Goal: Task Accomplishment & Management: Use online tool/utility

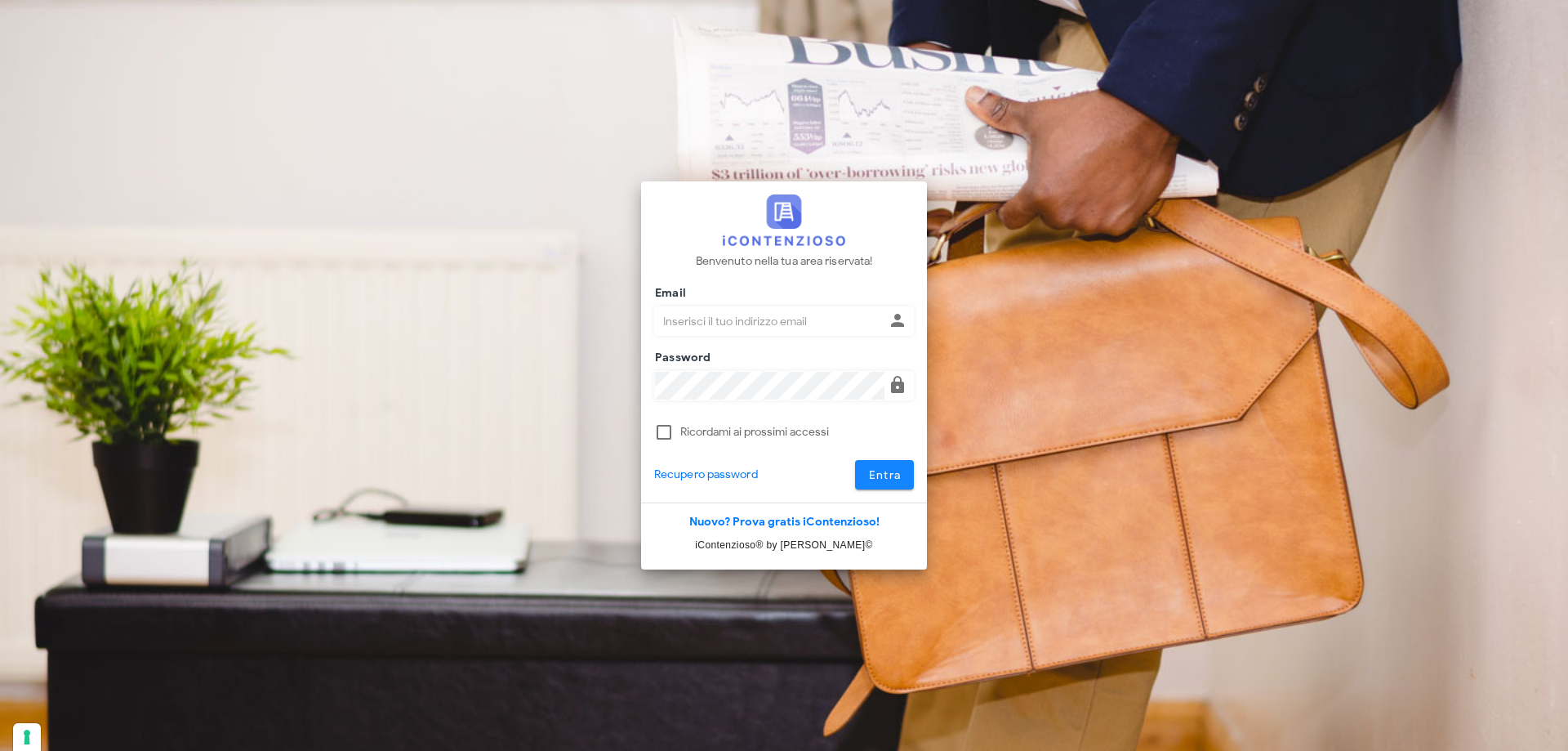
type input "p.rizza@studioassociatoadrev.it"
click at [869, 469] on span "Entra" at bounding box center [885, 475] width 34 height 14
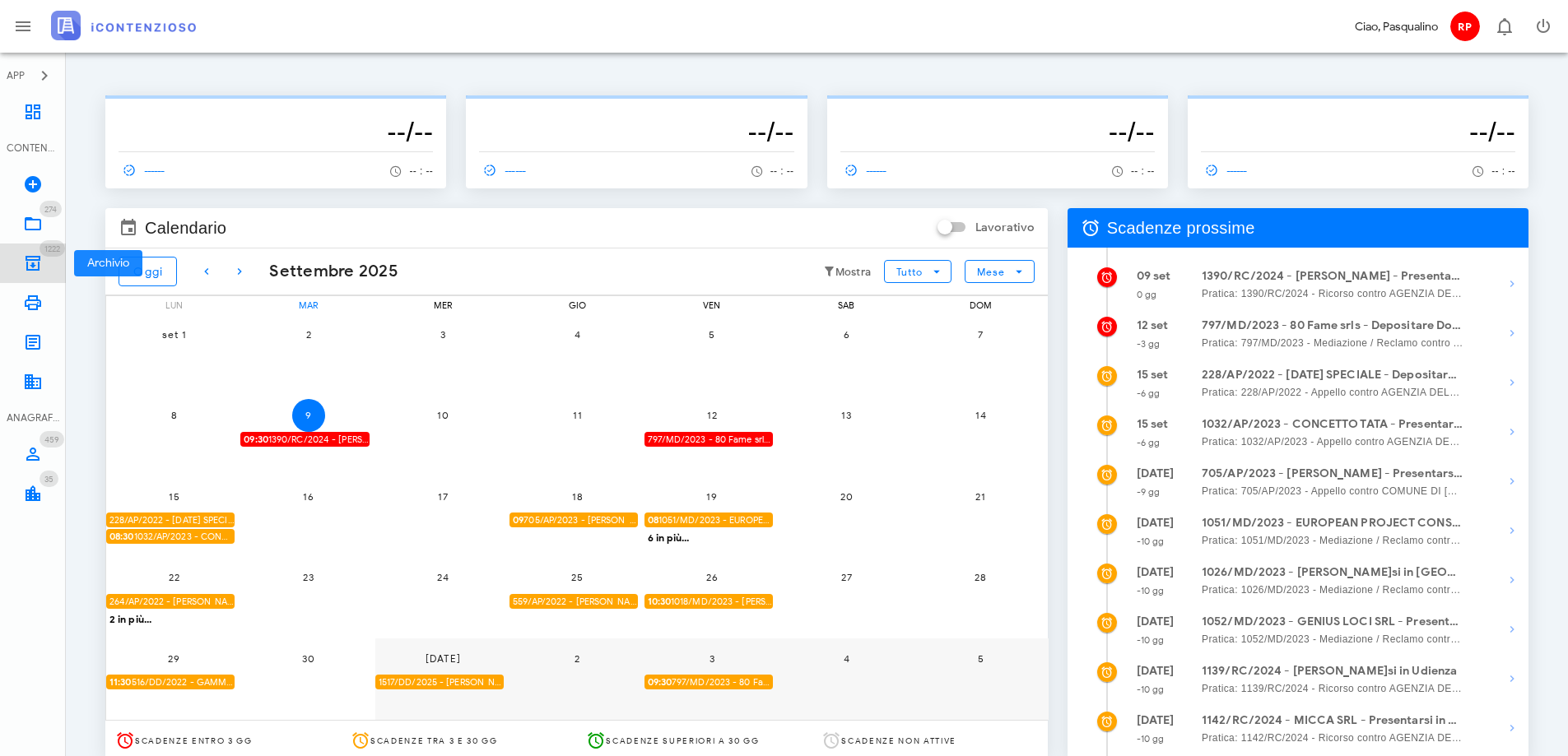
click at [32, 256] on icon at bounding box center [33, 263] width 19 height 19
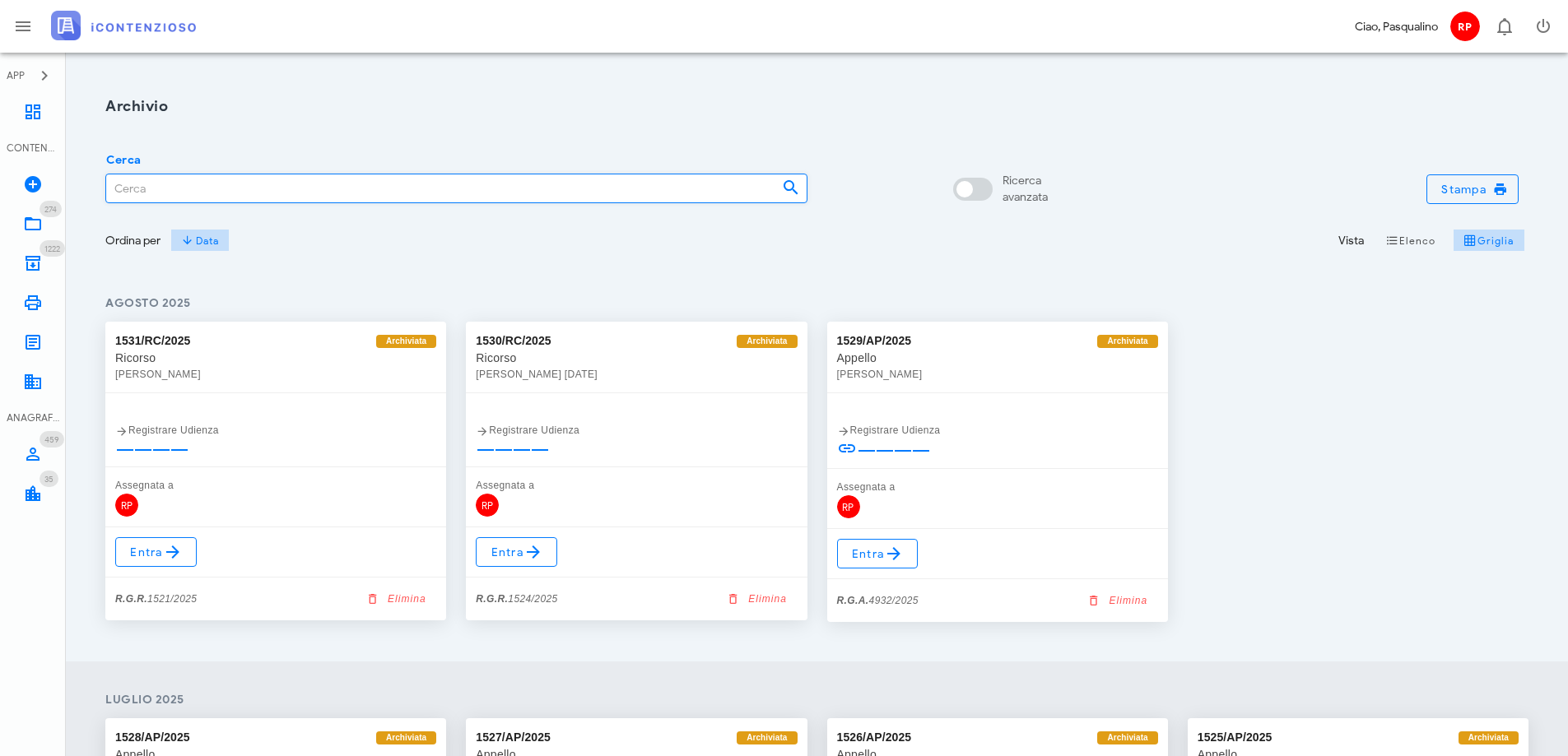
click at [259, 187] on input "Cerca" at bounding box center [437, 188] width 663 height 28
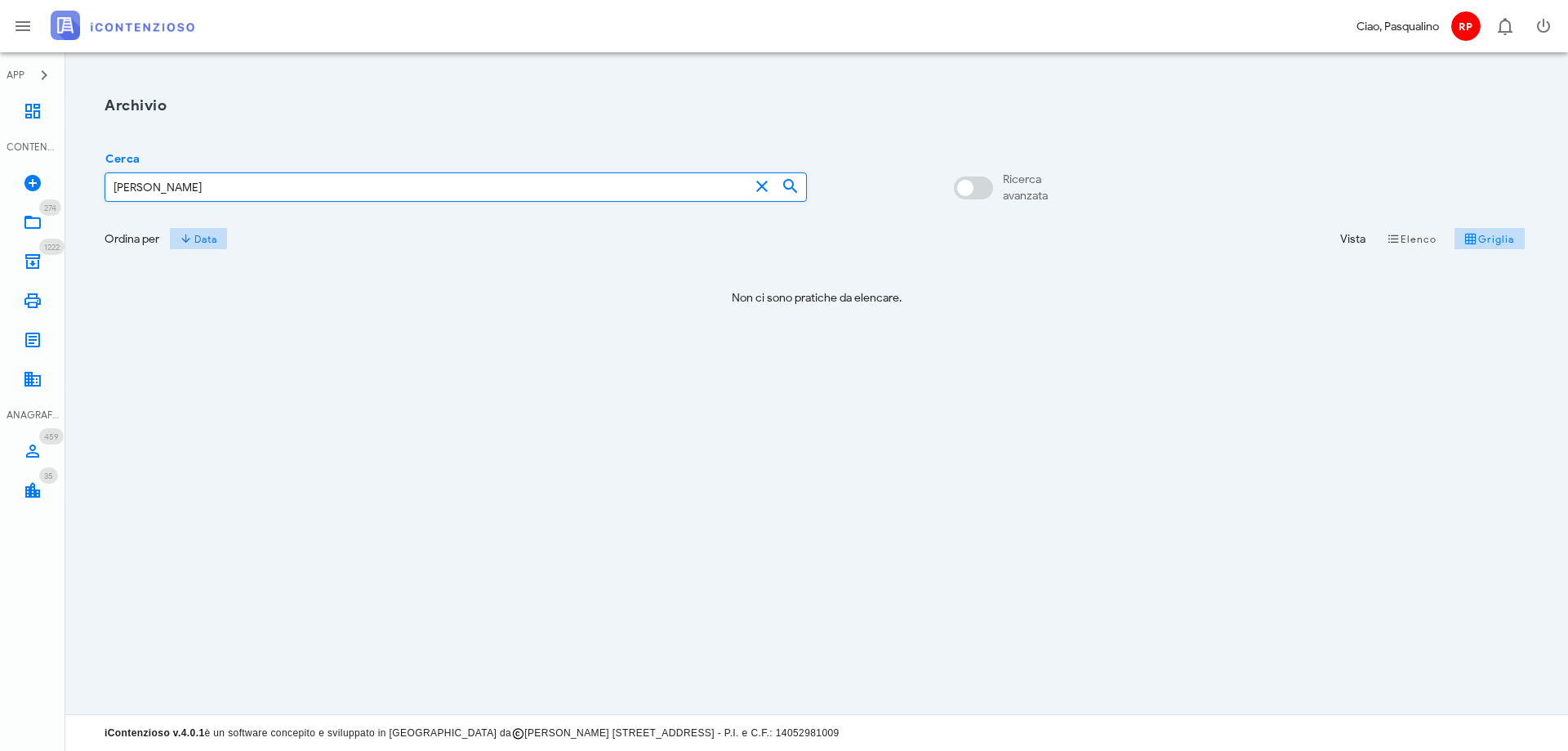
click at [267, 187] on input "NIGRO MATILDE" at bounding box center [427, 187] width 643 height 28
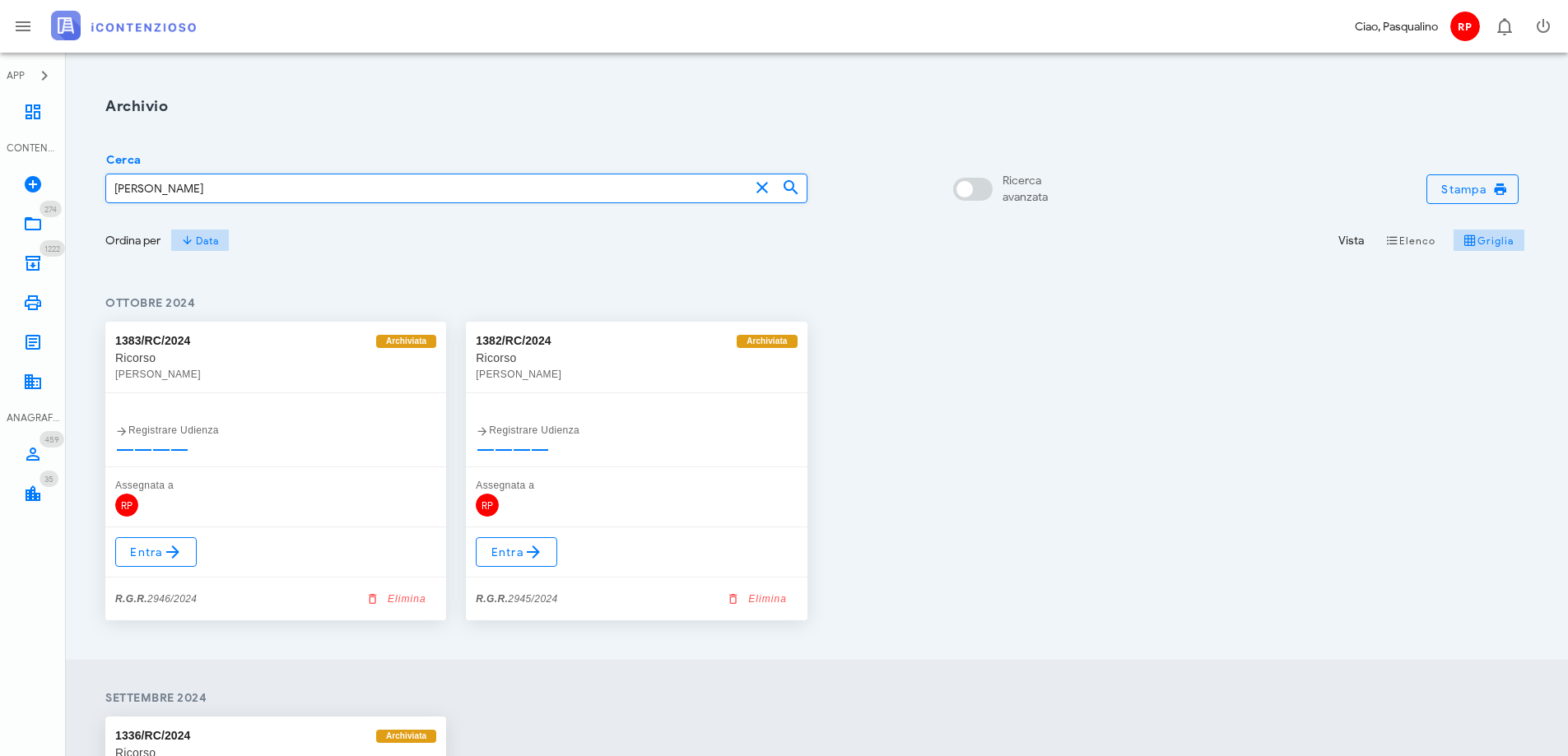
type input "NIGRO"
click at [992, 425] on div "1383/RC/2024 Archiviata Ricorso Matilde Nigro Registrare Udienza Assegnata a RP…" at bounding box center [817, 470] width 1442 height 318
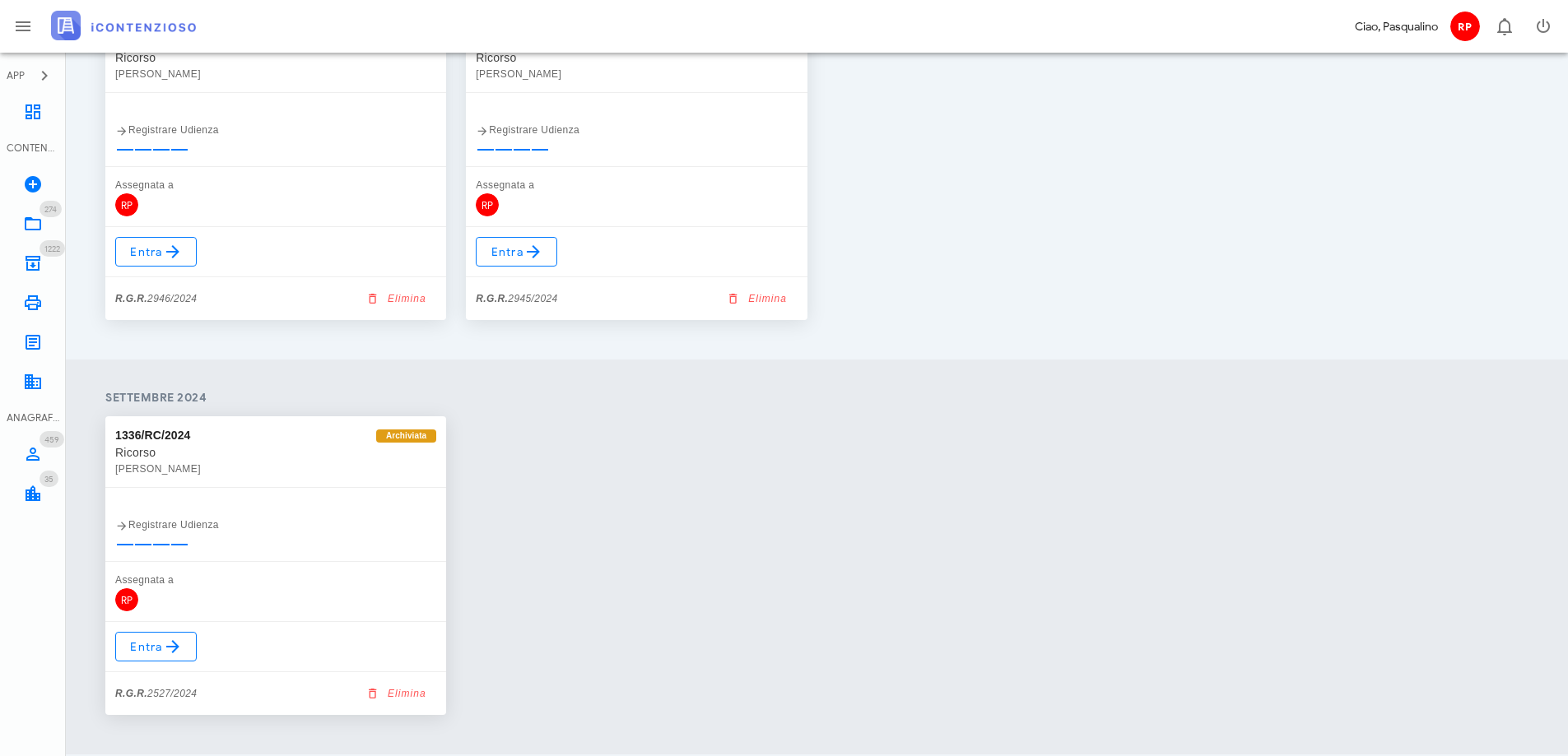
scroll to position [365, 0]
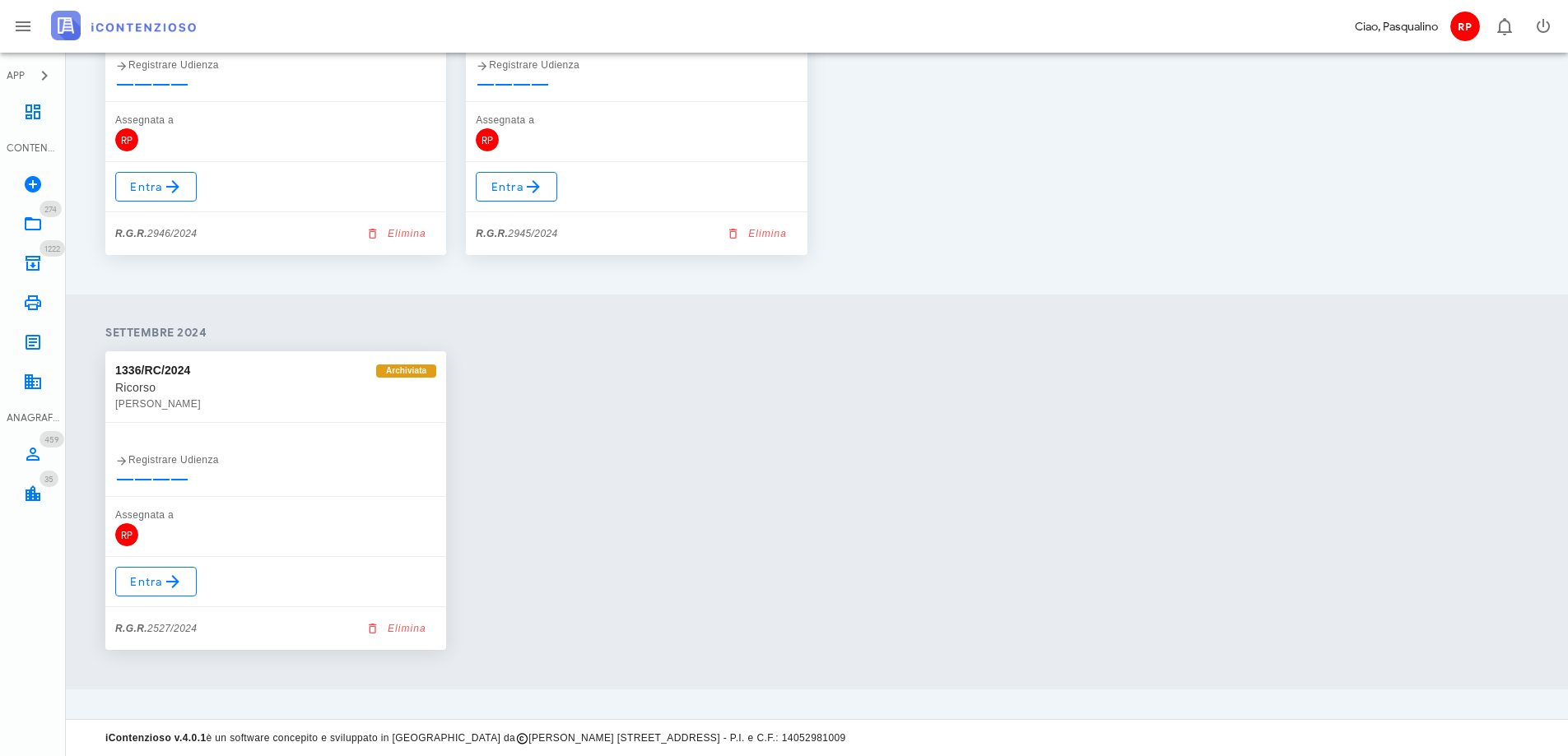
click at [554, 483] on div "1336/RC/2024 Archiviata Ricorso Matilde Nigro Registrare Udienza Assegnata a RP…" at bounding box center [817, 500] width 1442 height 318
click at [557, 414] on div "1336/RC/2024 Archiviata Ricorso Matilde Nigro Registrare Udienza Assegnata a RP…" at bounding box center [817, 500] width 1442 height 318
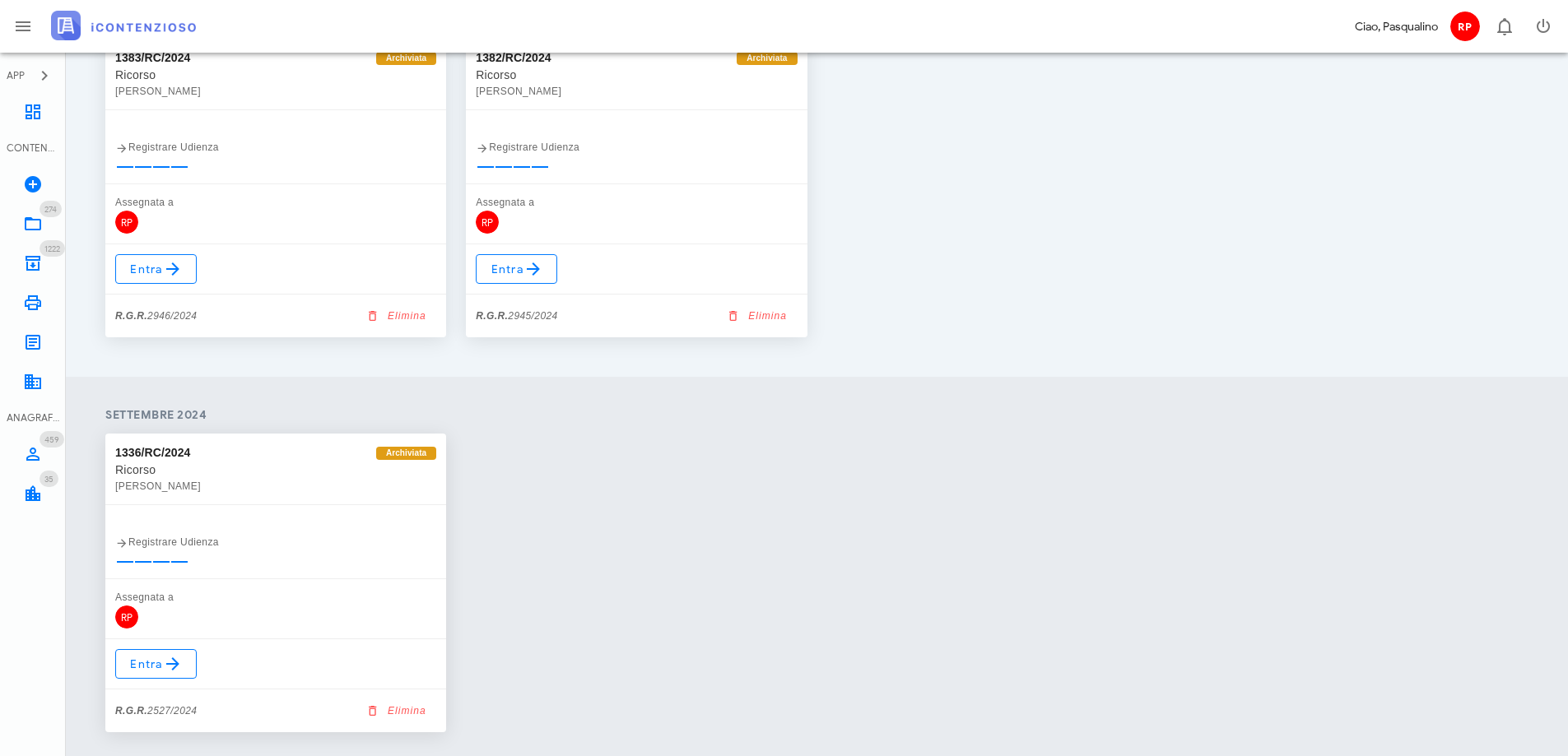
scroll to position [200, 0]
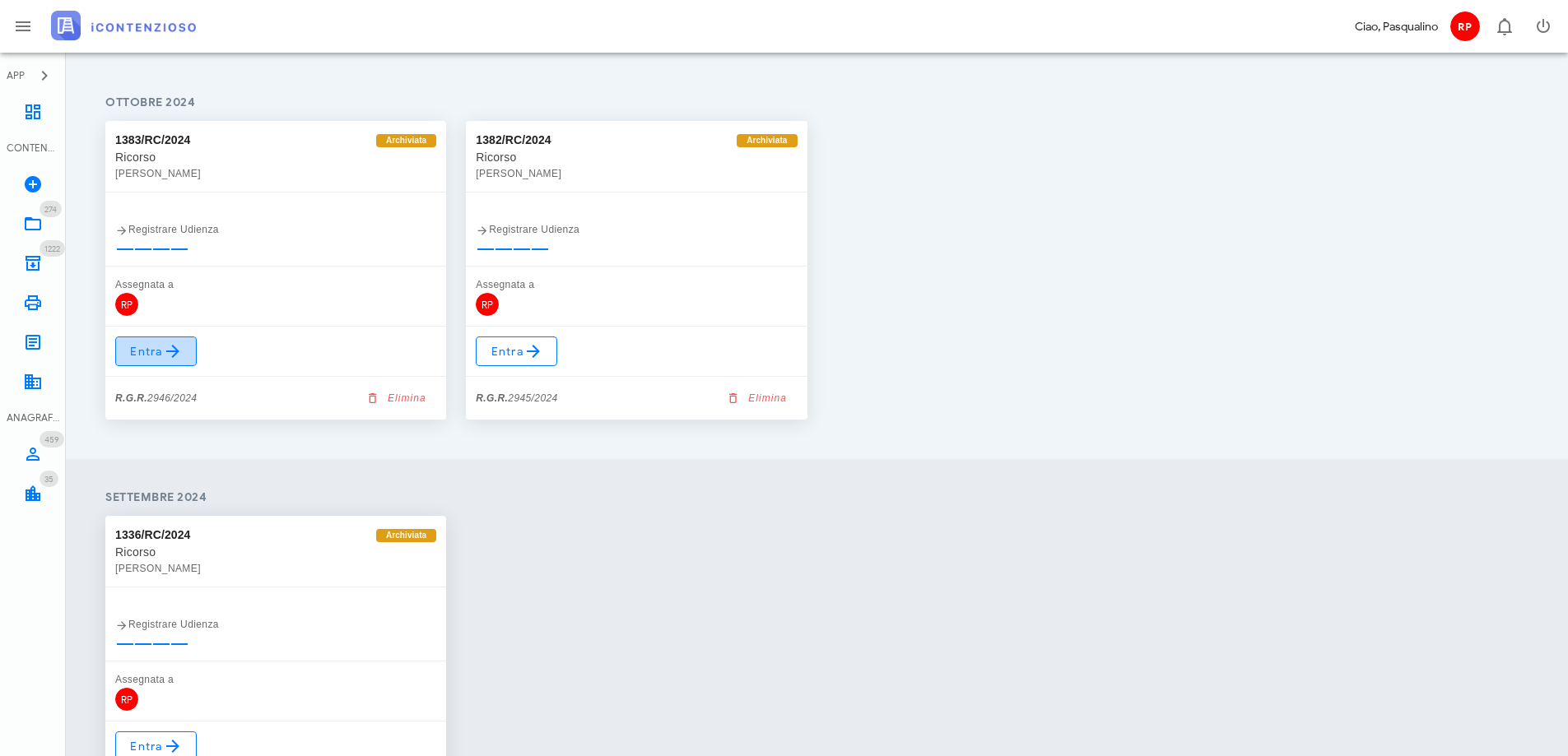
click at [146, 349] on span "Entra" at bounding box center [156, 351] width 54 height 19
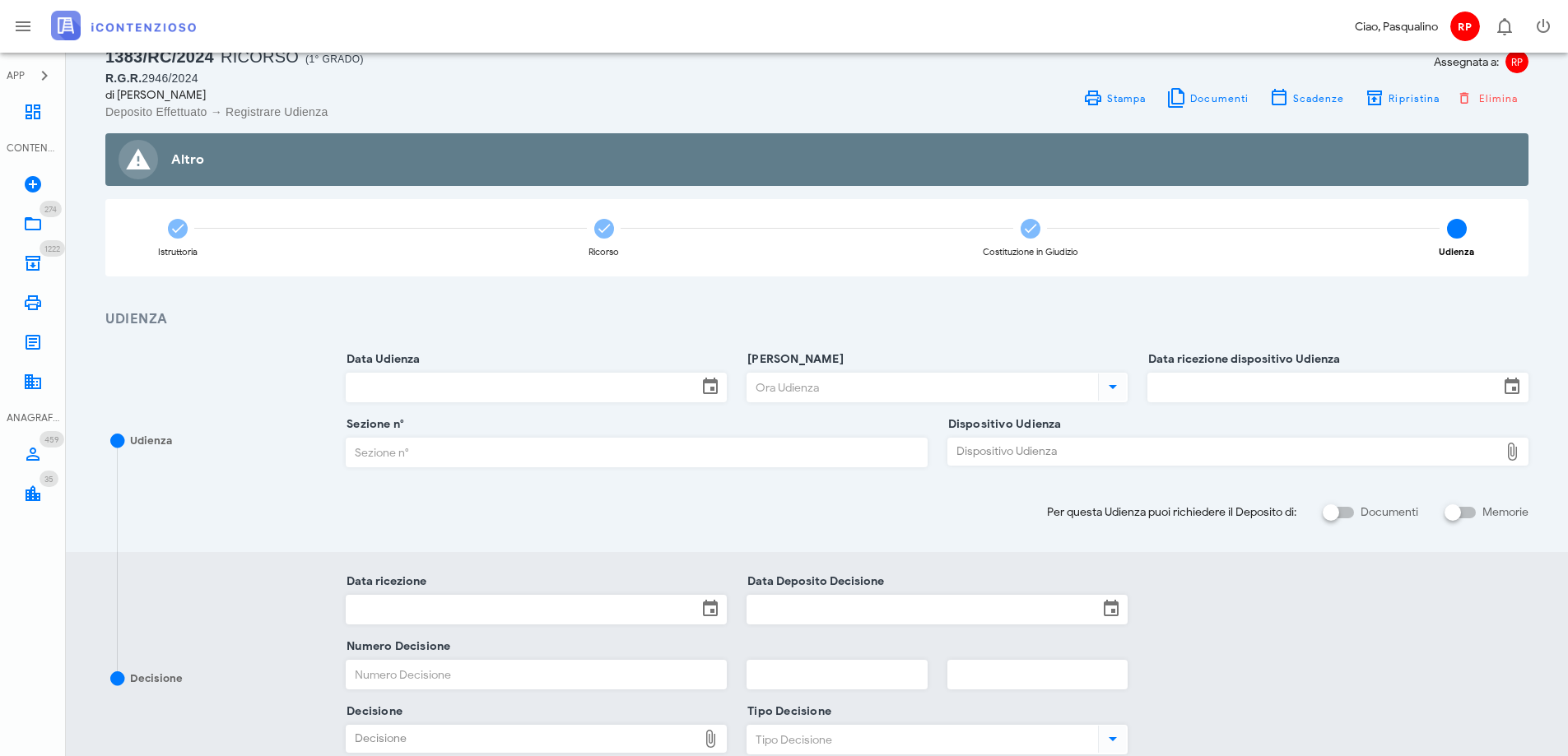
scroll to position [83, 0]
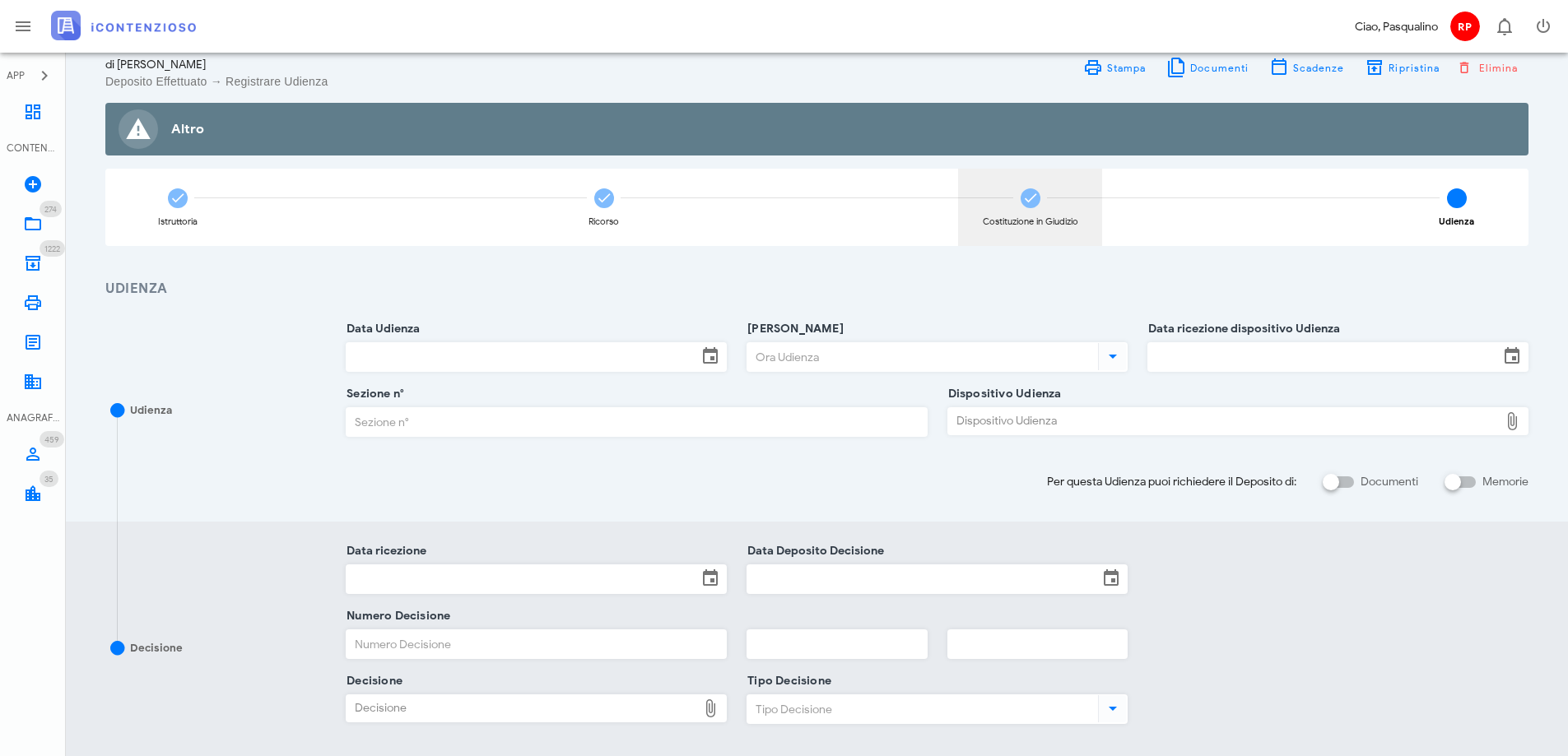
click at [1028, 195] on icon at bounding box center [1030, 198] width 17 height 17
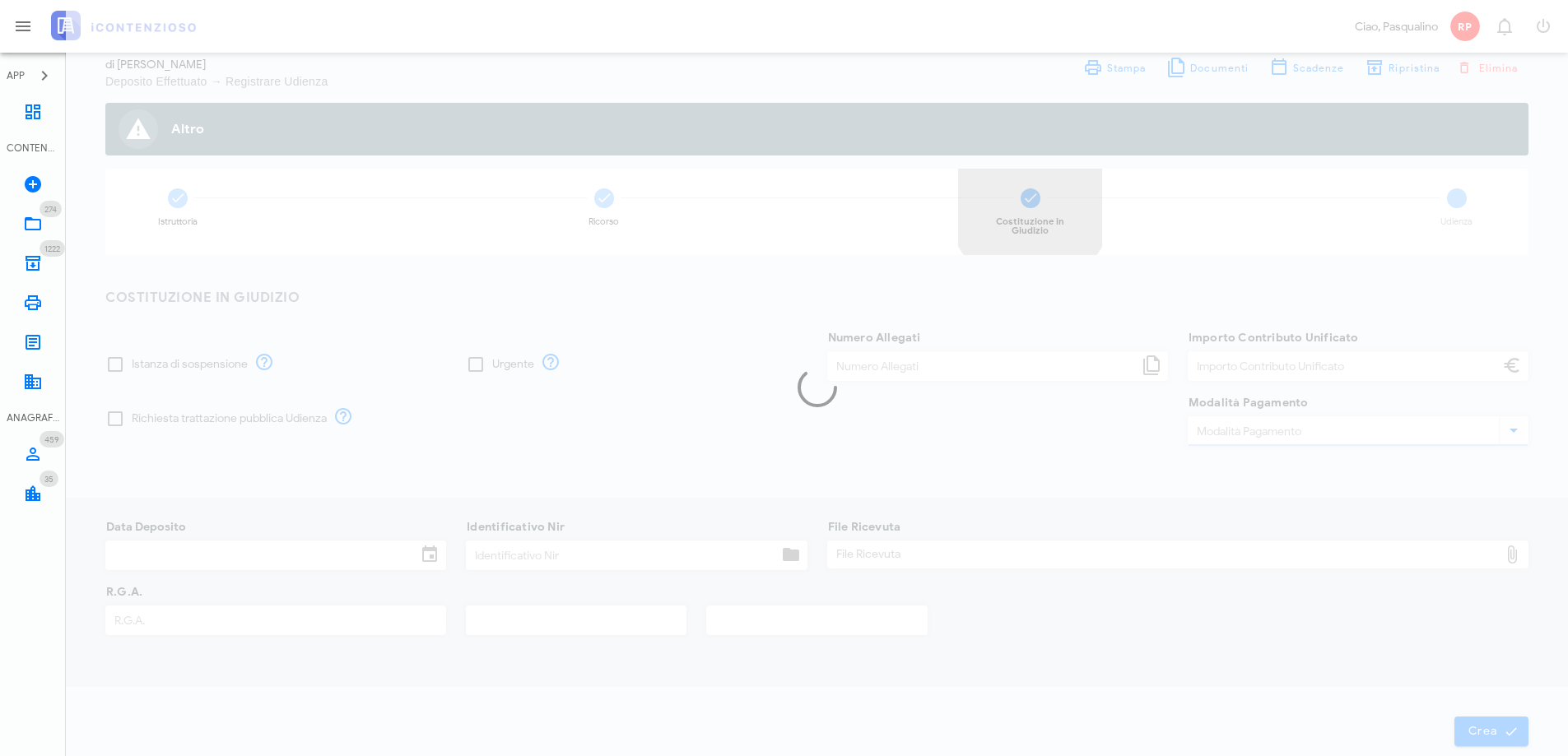
type input "30,00"
type input "26/11/2024"
type input "351"
type input "2946"
type input "2024"
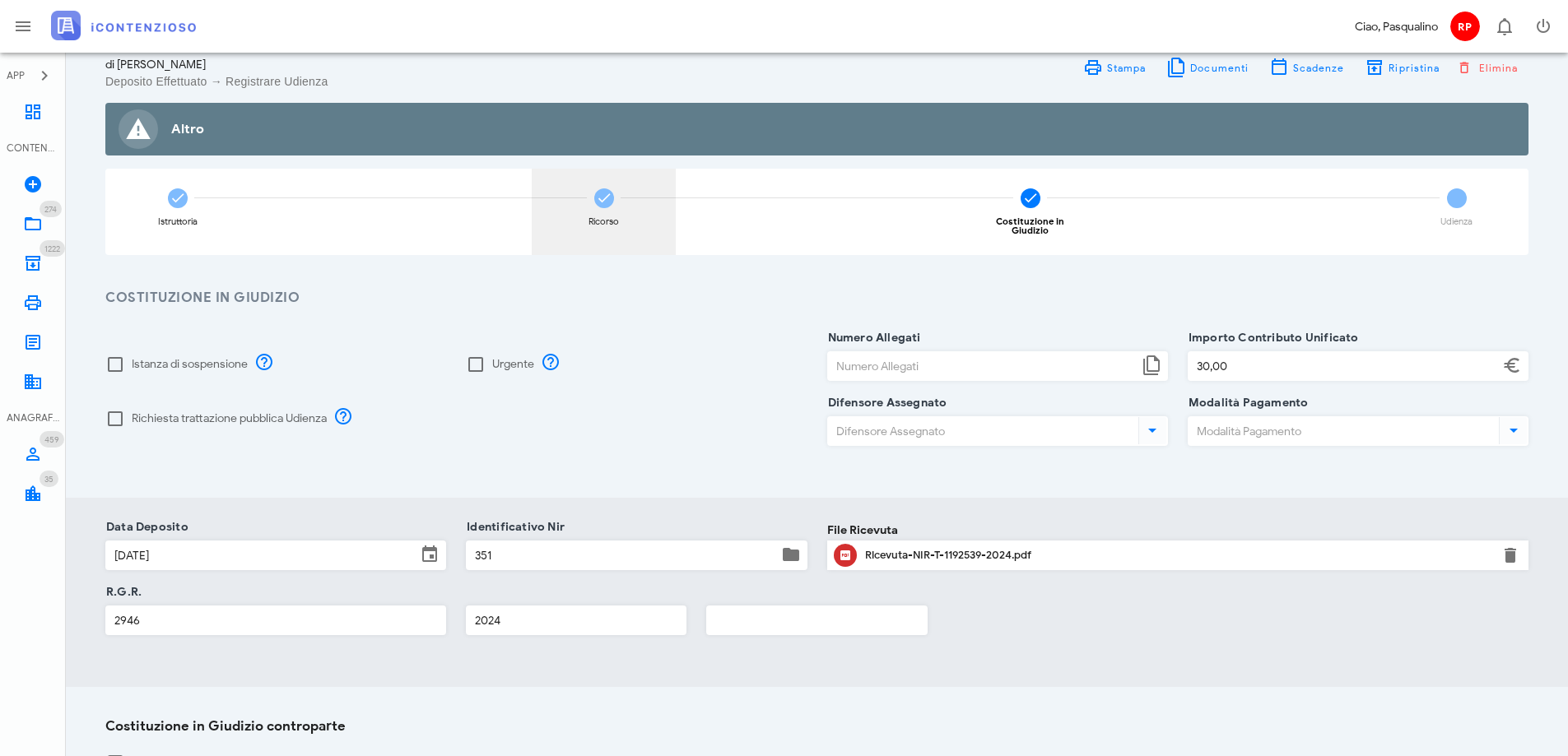
click at [604, 195] on icon at bounding box center [603, 198] width 17 height 17
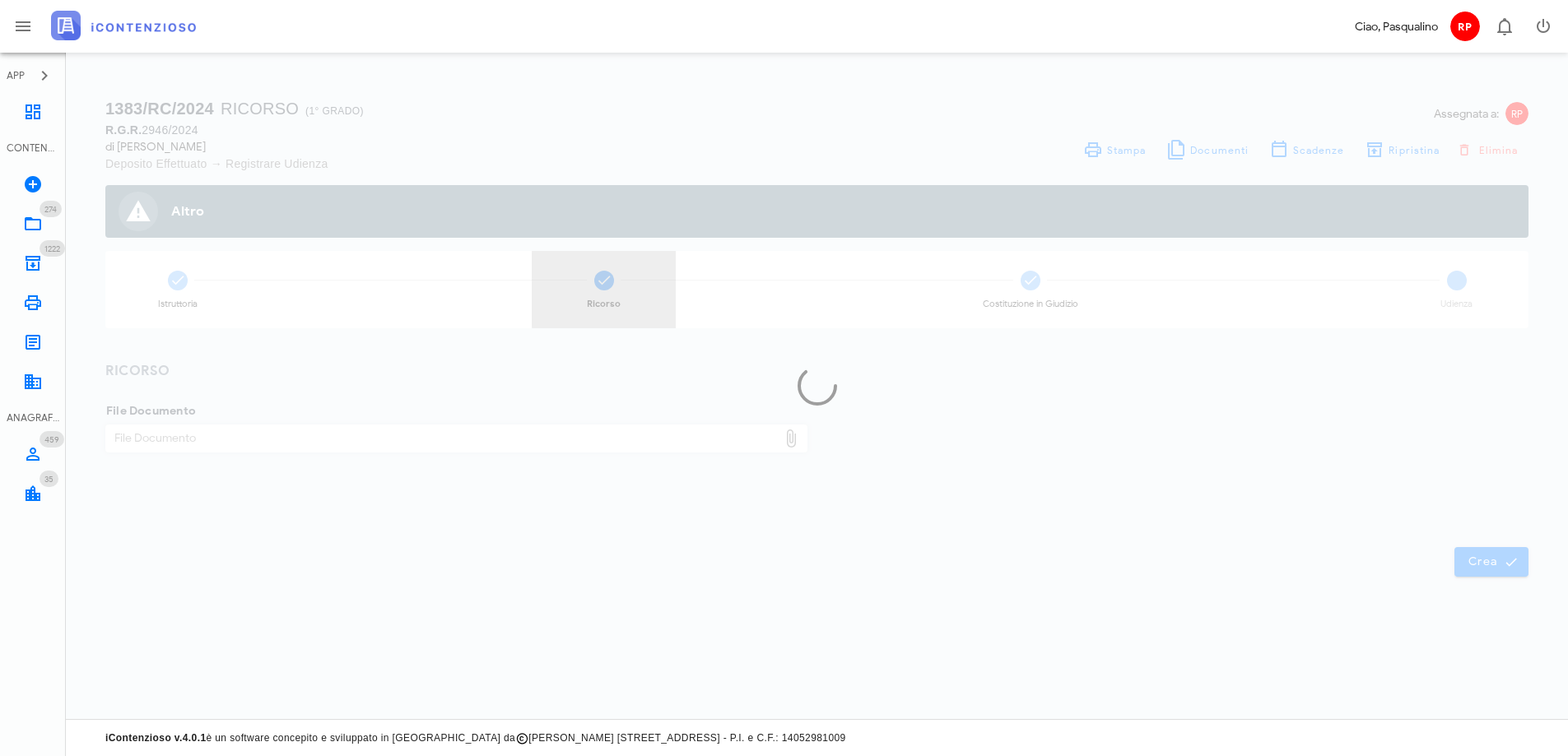
scroll to position [0, 0]
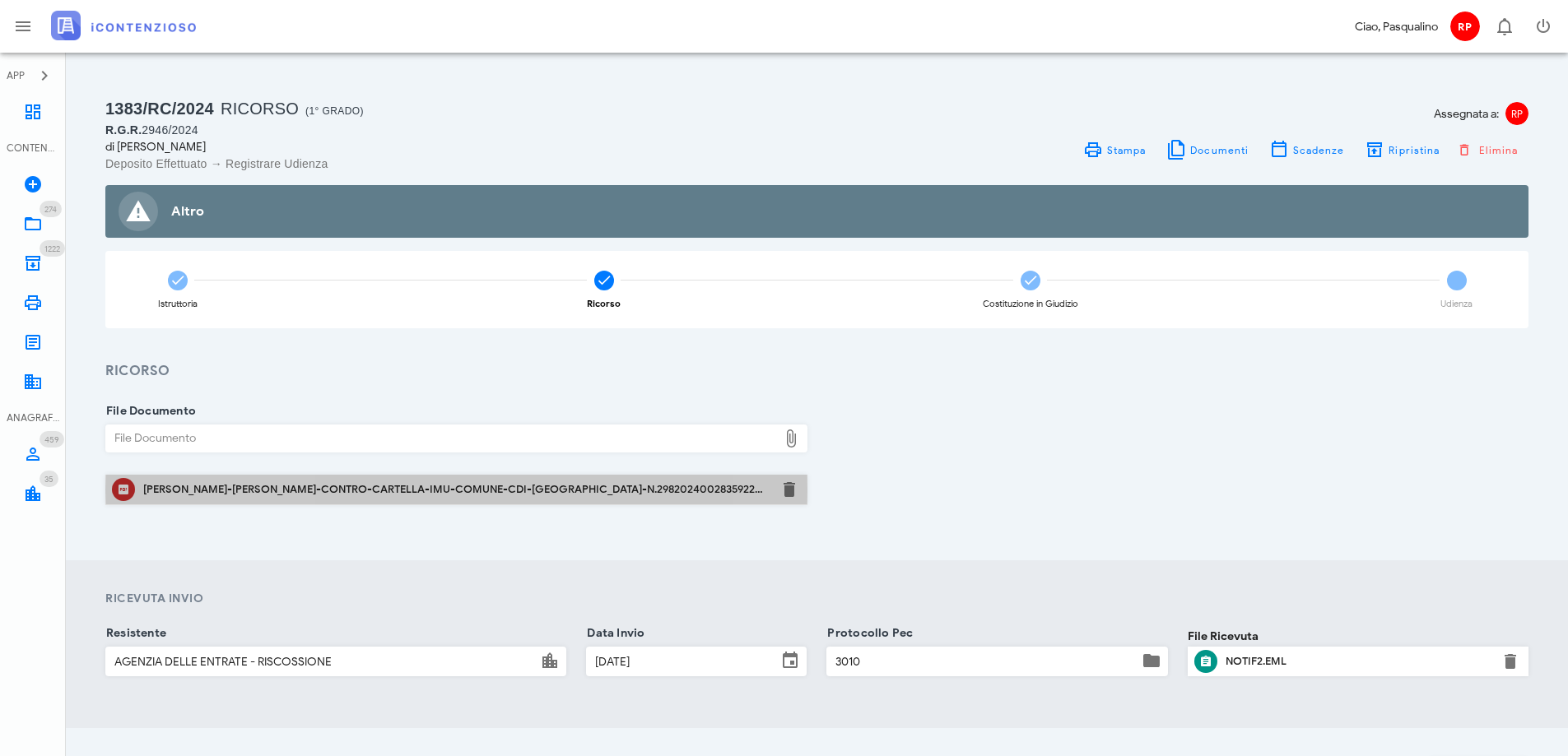
click at [519, 487] on div "NIGRO-MATILDE-CONTRO-CARTELLA-IMU-COMUNE-CDI-FLORIDIA-N.29820240028359220000.pdf" at bounding box center [456, 489] width 626 height 14
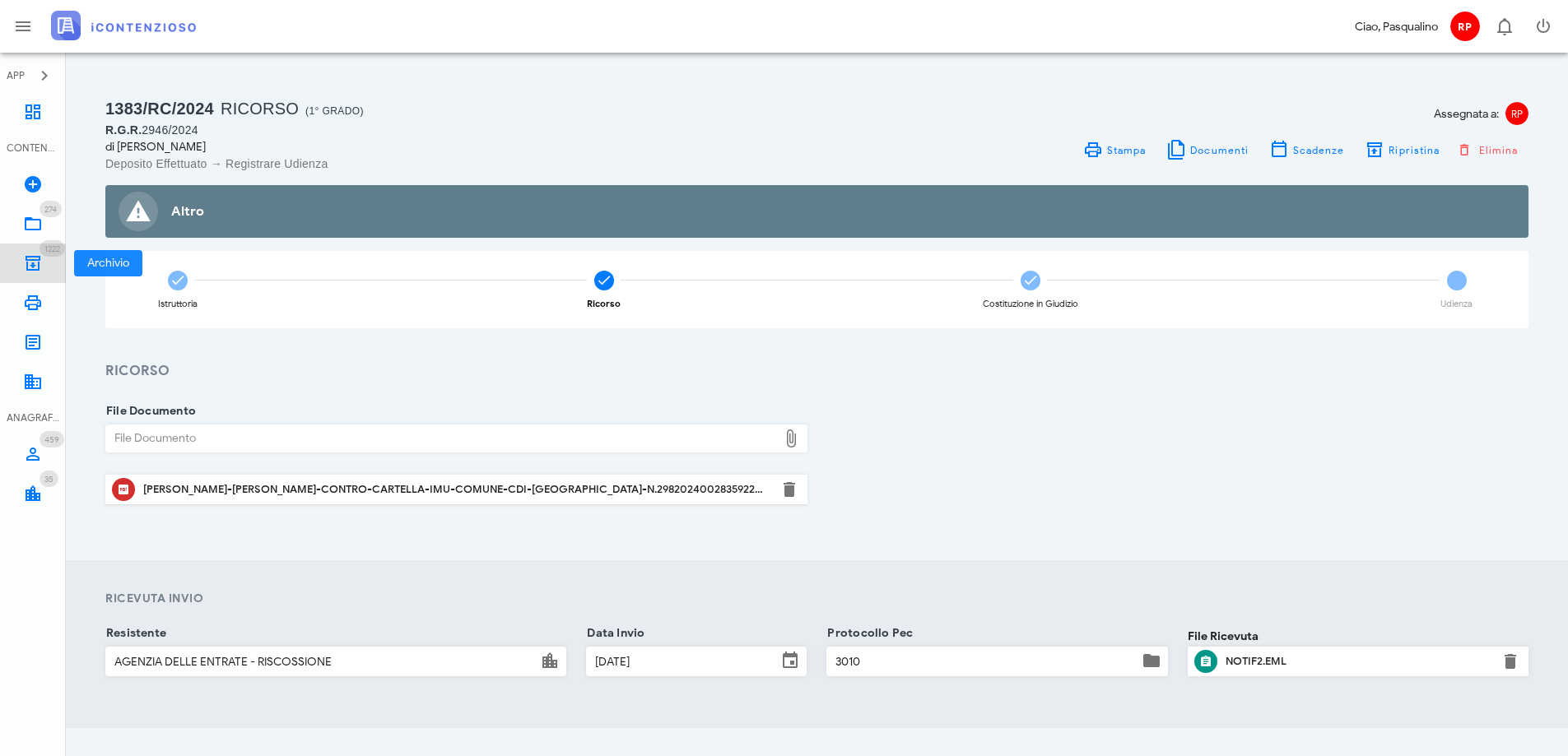
drag, startPoint x: 35, startPoint y: 257, endPoint x: 48, endPoint y: 253, distance: 13.6
click at [34, 256] on icon at bounding box center [33, 263] width 19 height 19
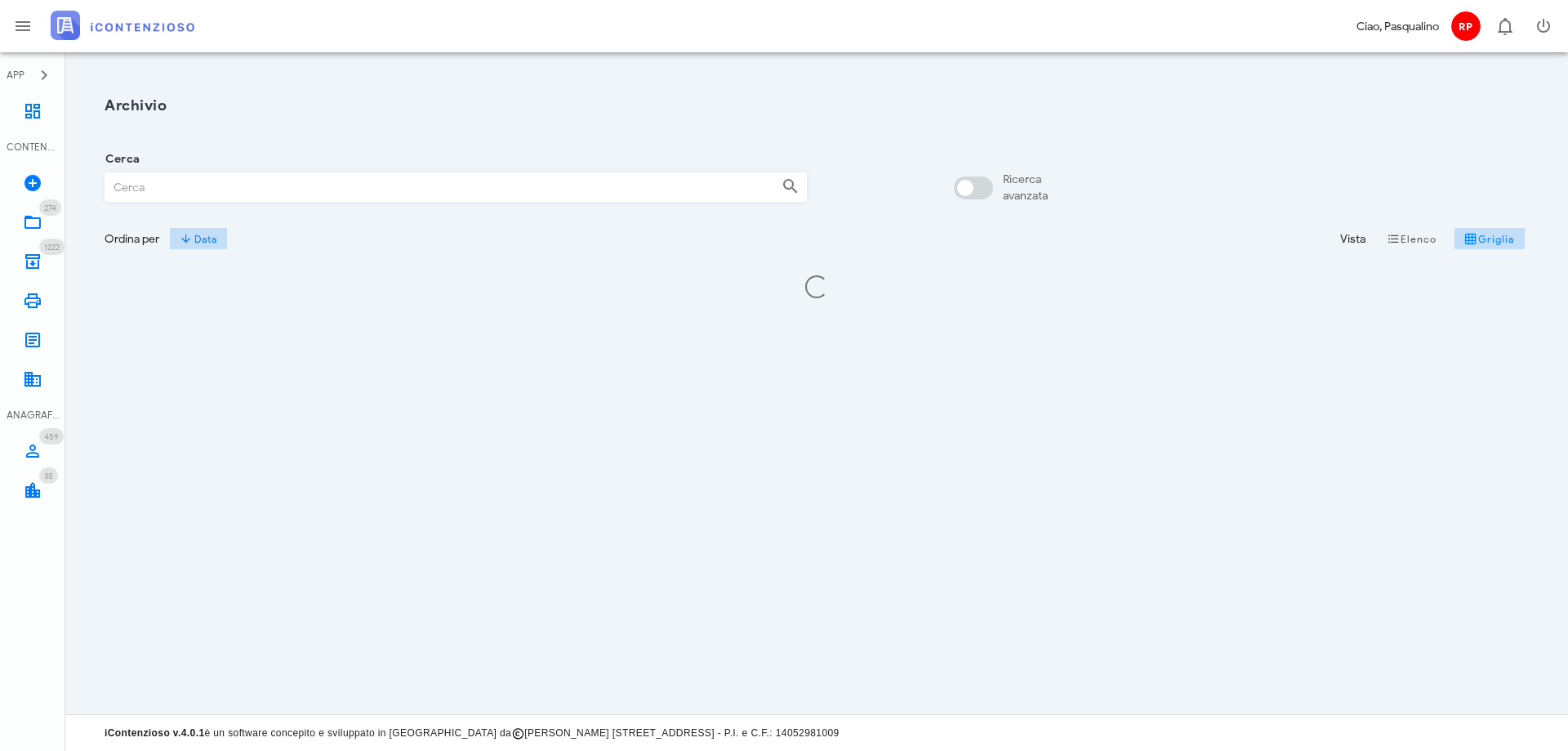
click at [235, 193] on input "Cerca" at bounding box center [437, 187] width 664 height 28
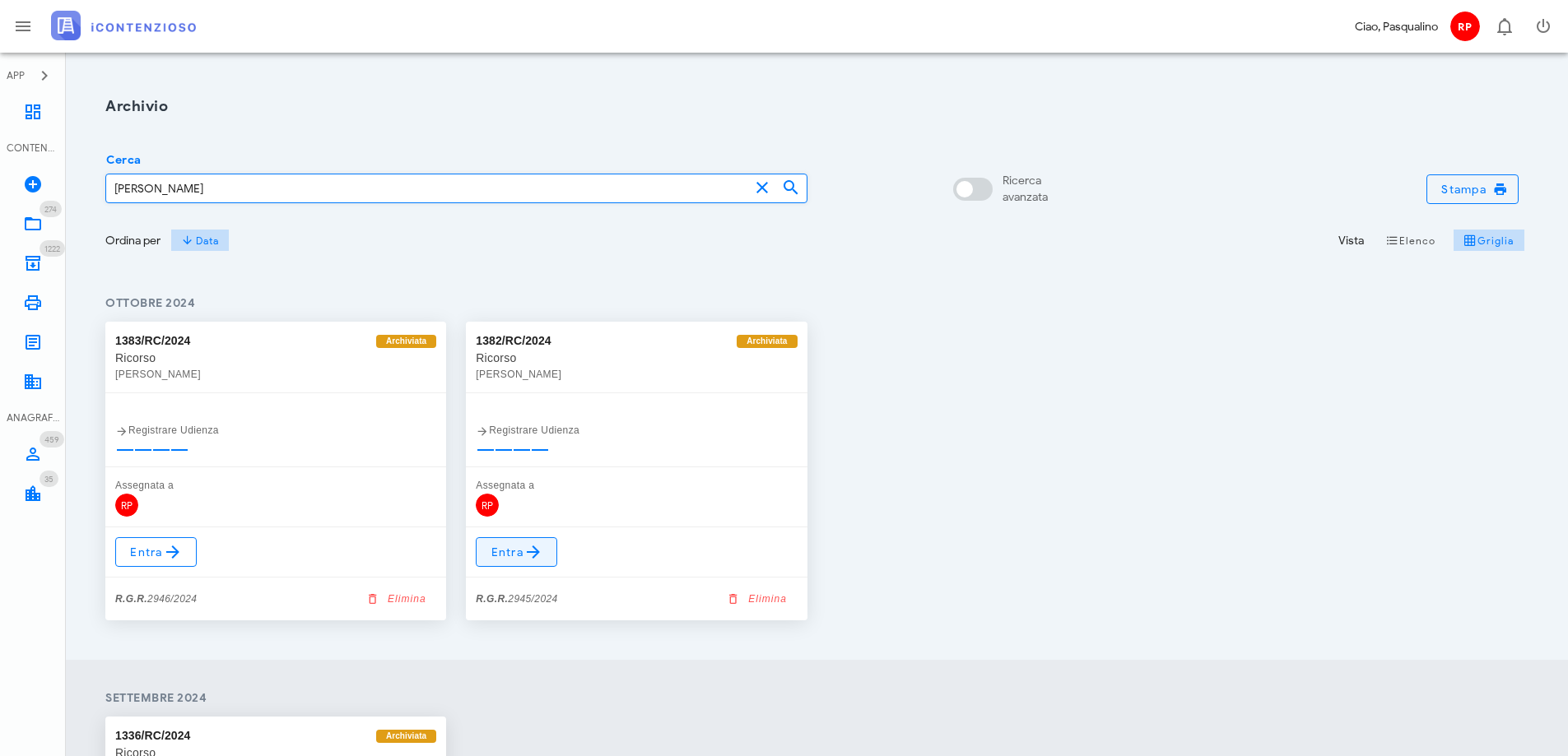
type input "[PERSON_NAME]"
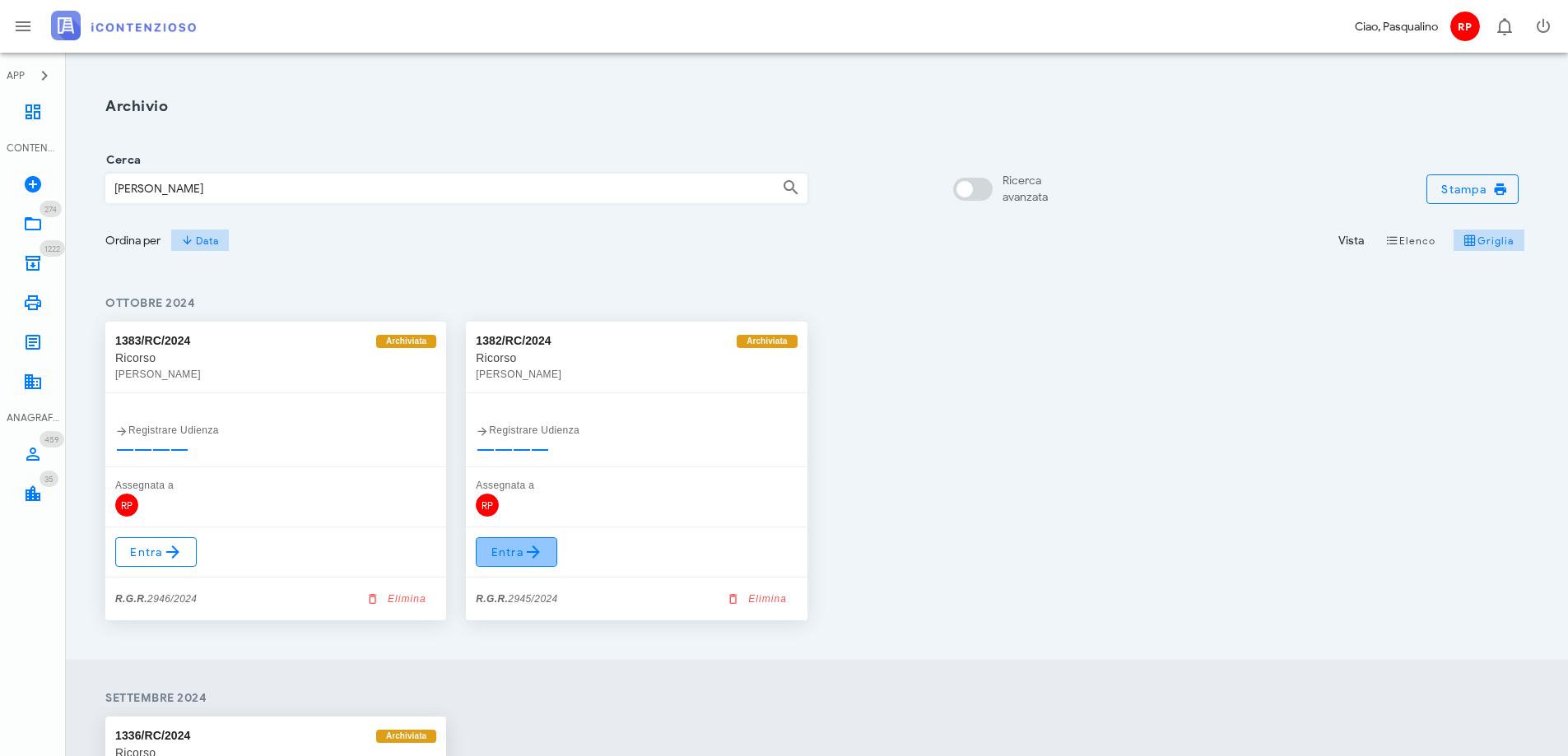
click at [529, 553] on icon at bounding box center [533, 552] width 19 height 19
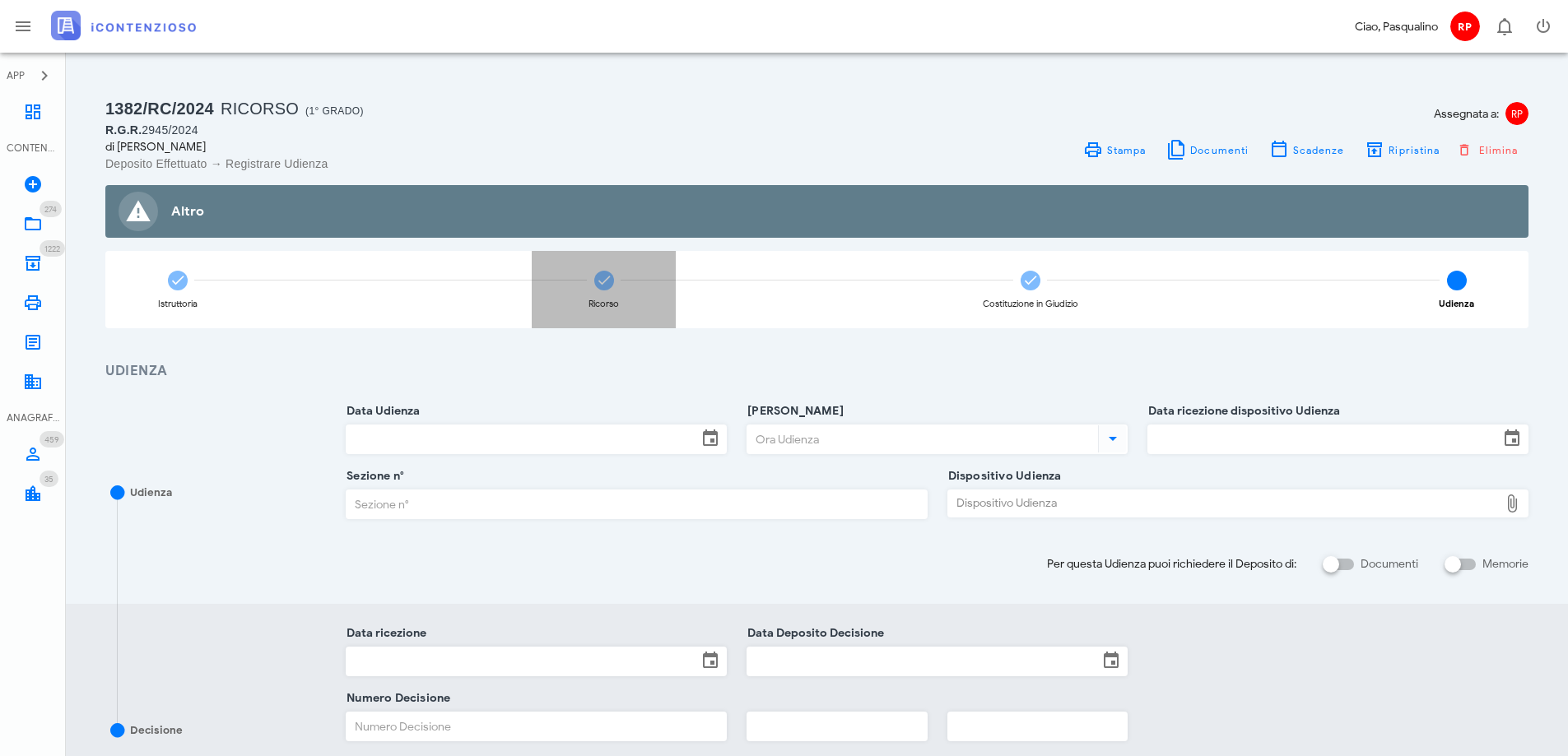
click at [600, 275] on icon at bounding box center [603, 280] width 17 height 17
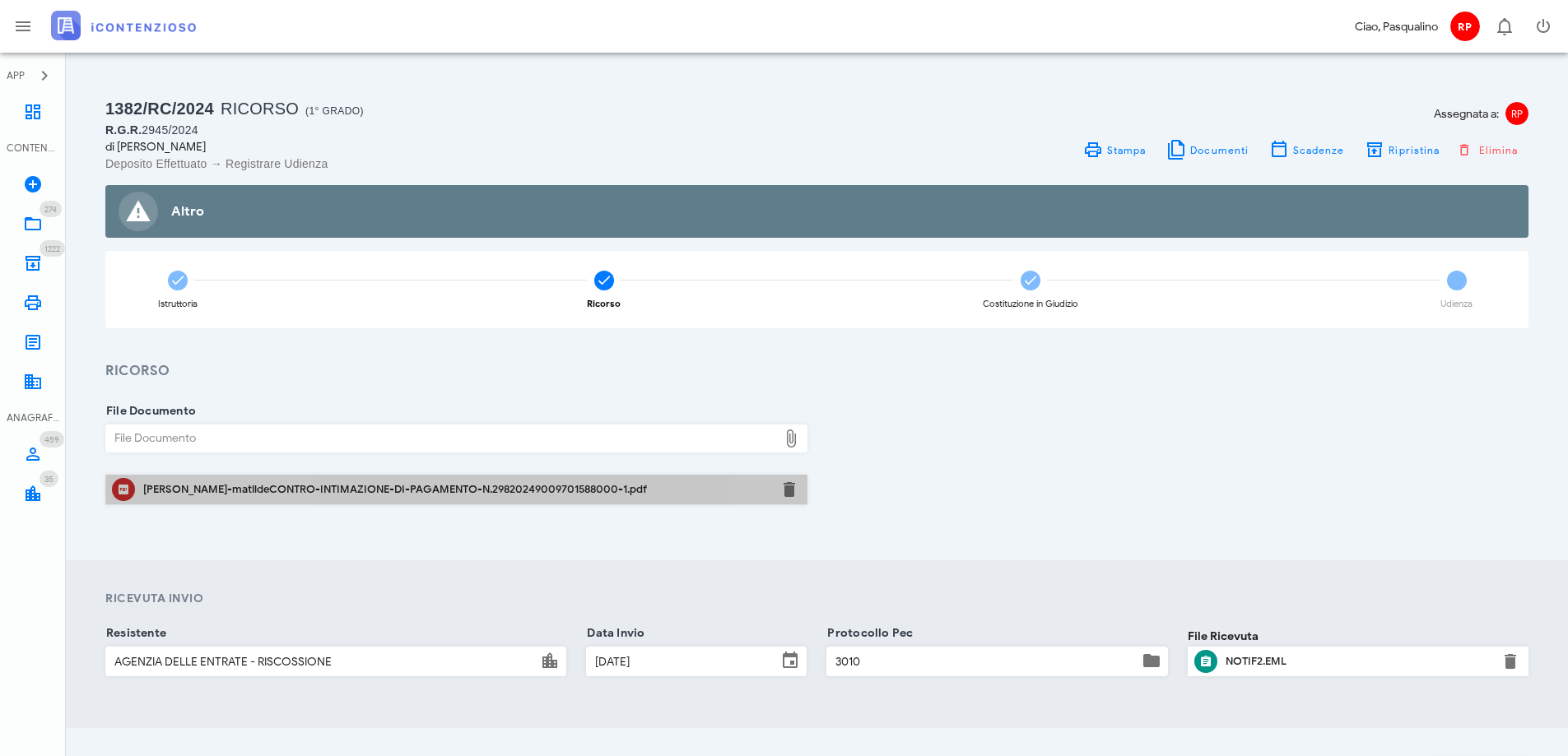
click at [525, 491] on div "nigro-matildeCONTRO-INTIMAZIONE-DI-PAGAMENTO-N.29820249009701588000-1.pdf" at bounding box center [456, 489] width 626 height 14
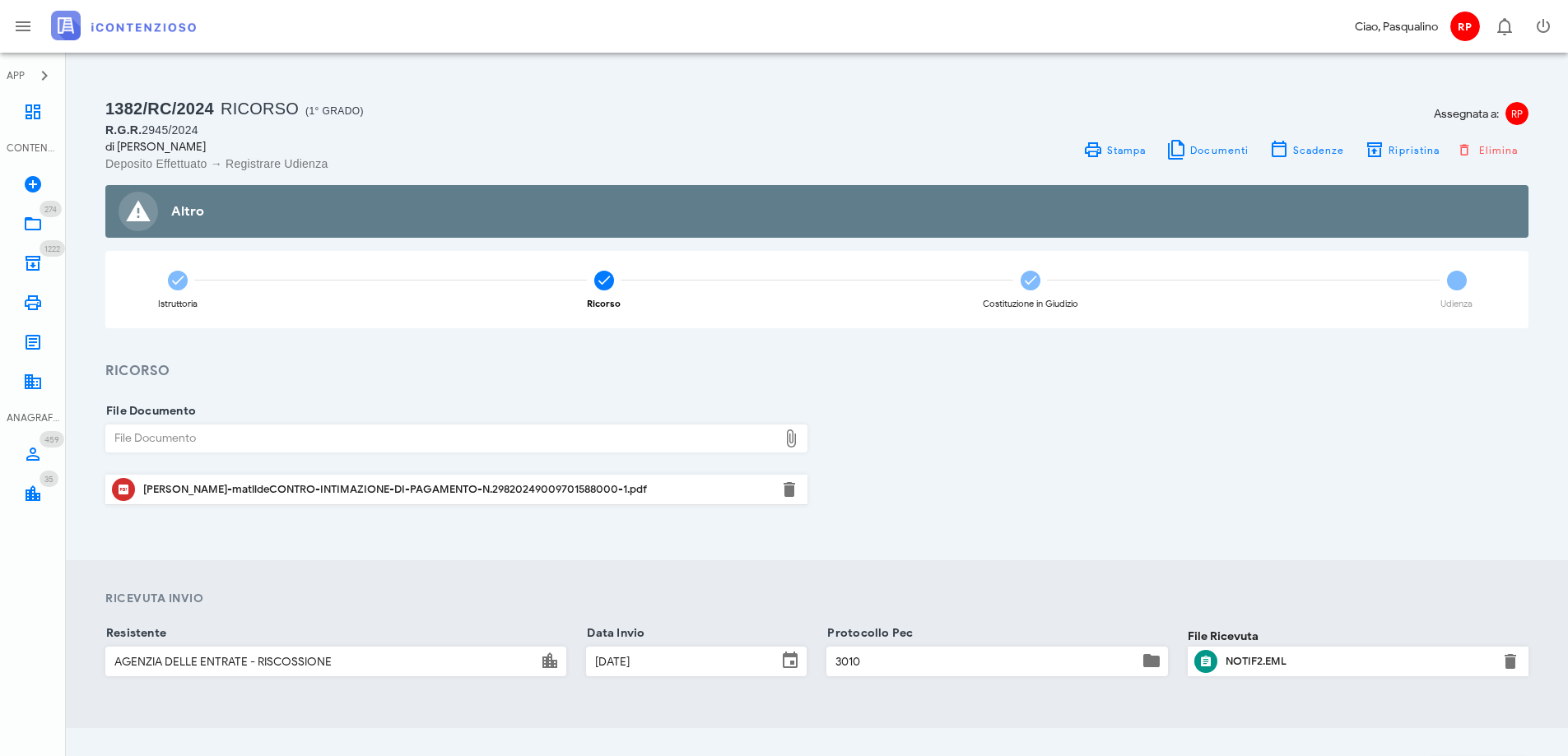
click at [444, 486] on div "nigro-matildeCONTRO-INTIMAZIONE-DI-PAGAMENTO-N.29820249009701588000-1.pdf" at bounding box center [456, 489] width 626 height 14
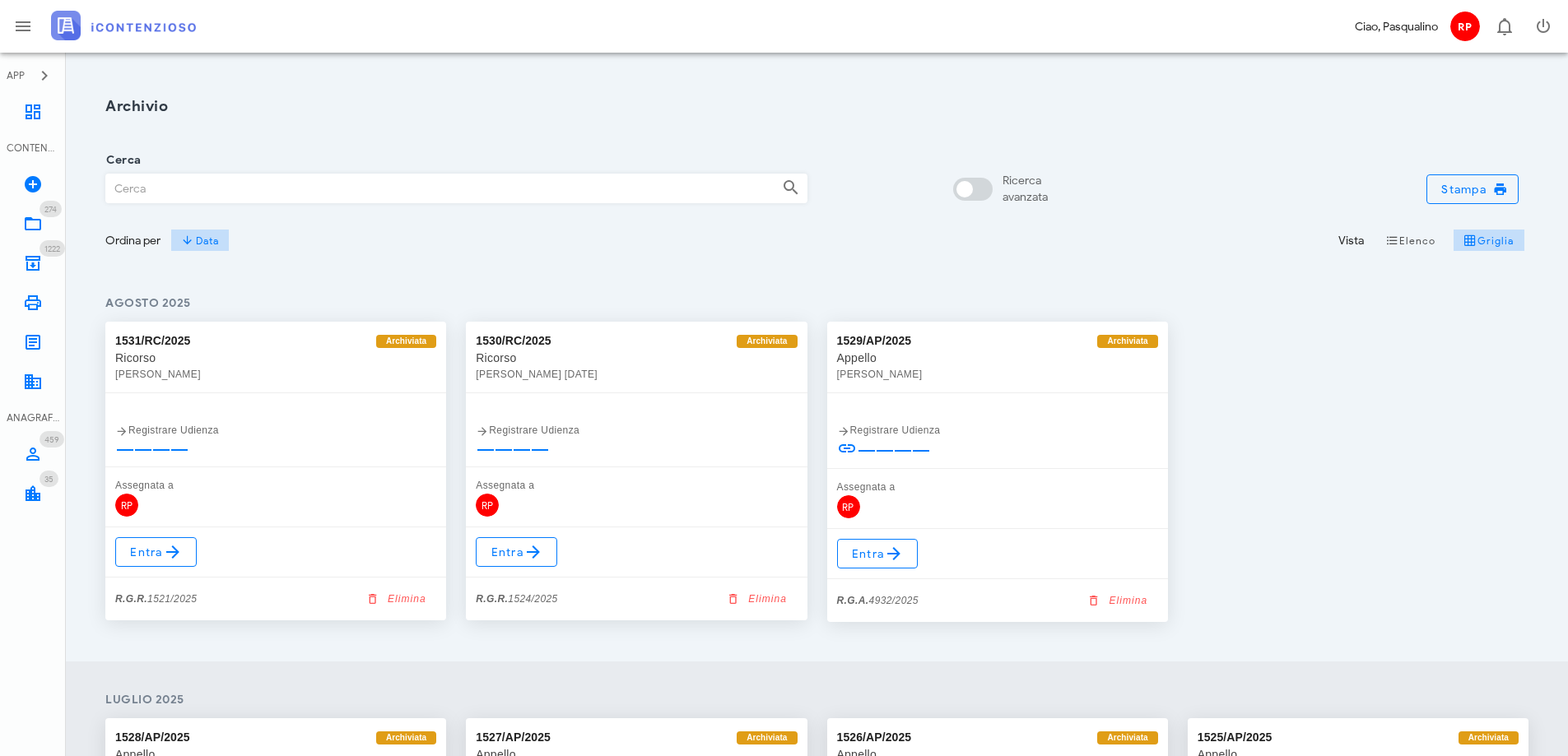
click at [171, 178] on input "Cerca" at bounding box center [437, 188] width 663 height 28
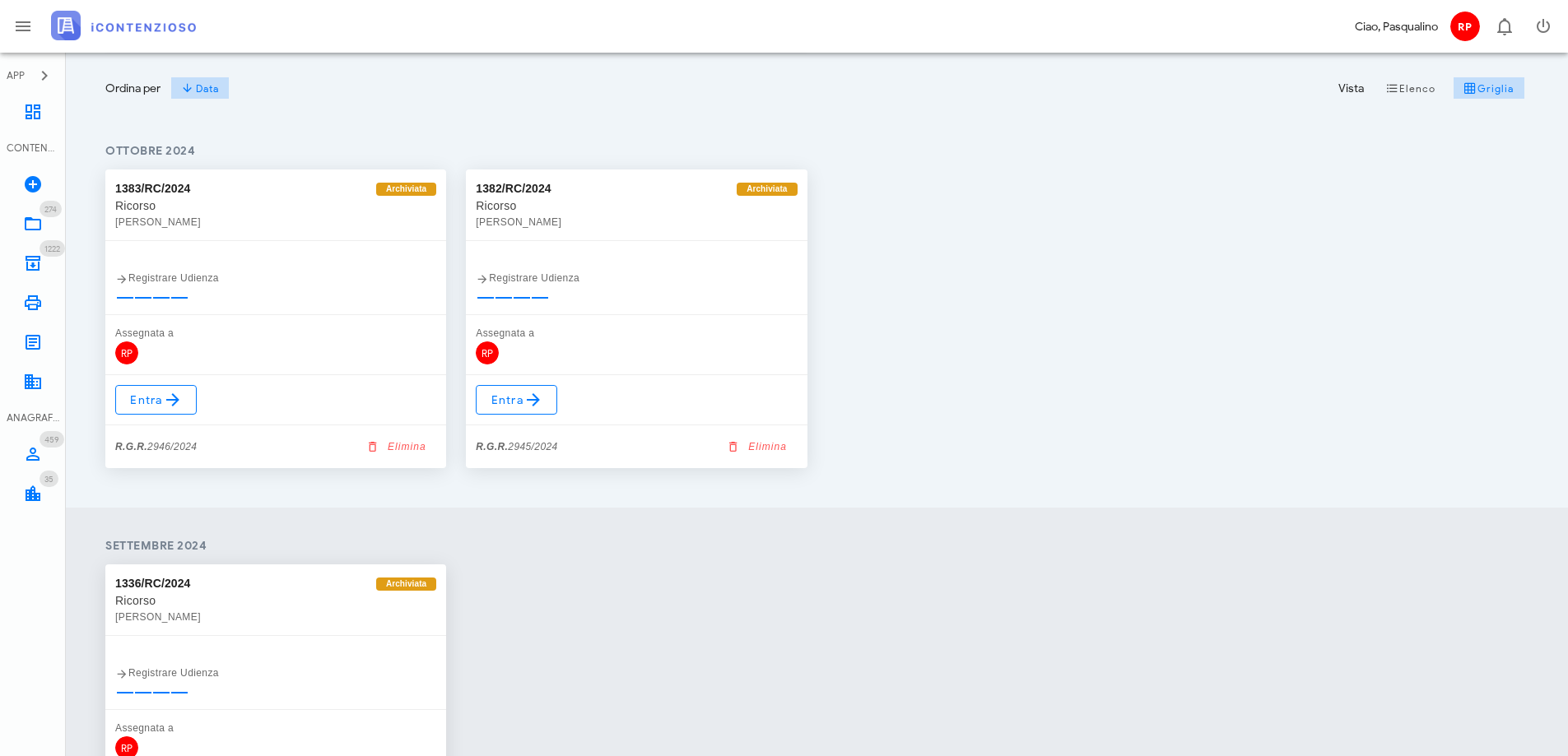
scroll to position [329, 0]
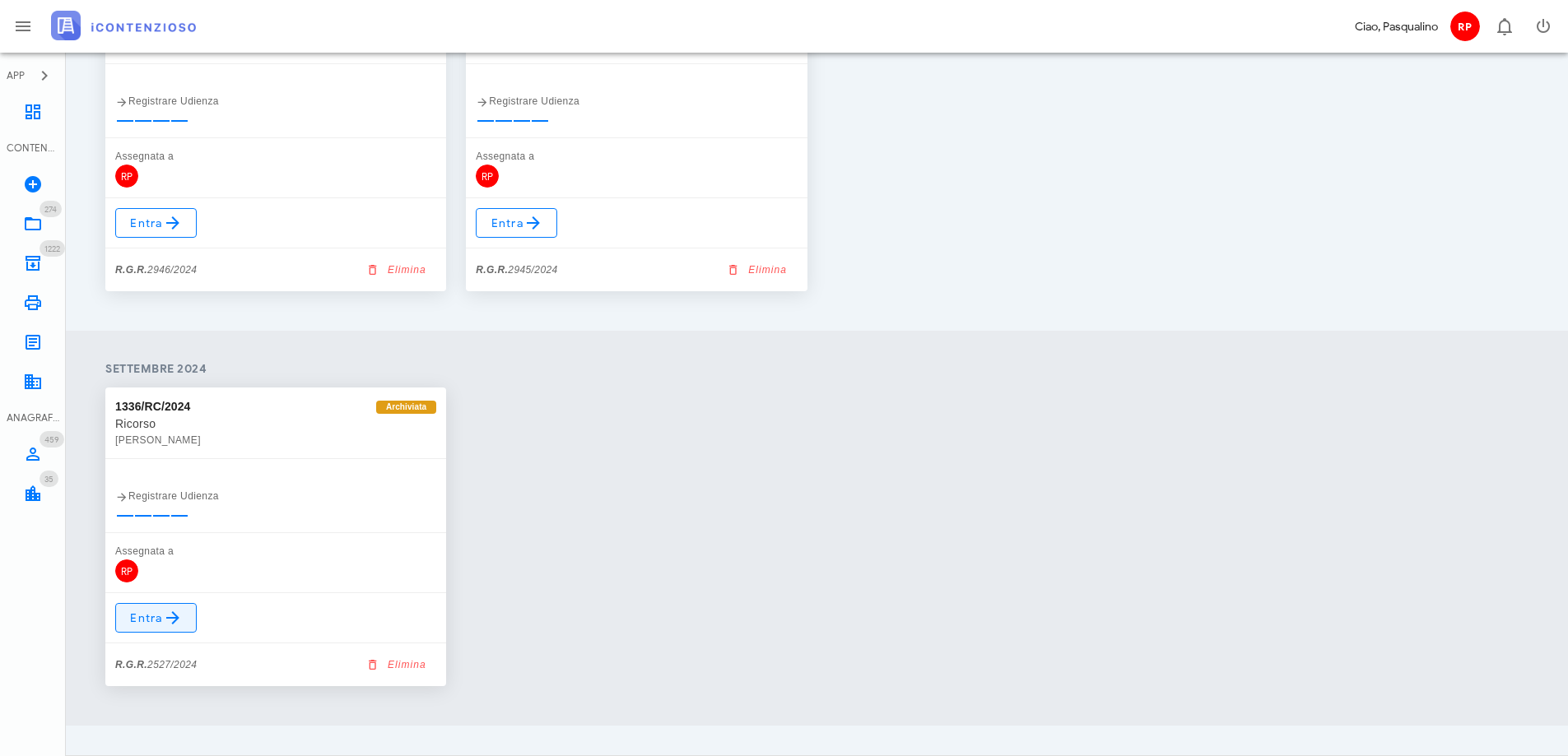
type input "NIGRO"
click at [146, 612] on span "Entra" at bounding box center [156, 618] width 54 height 19
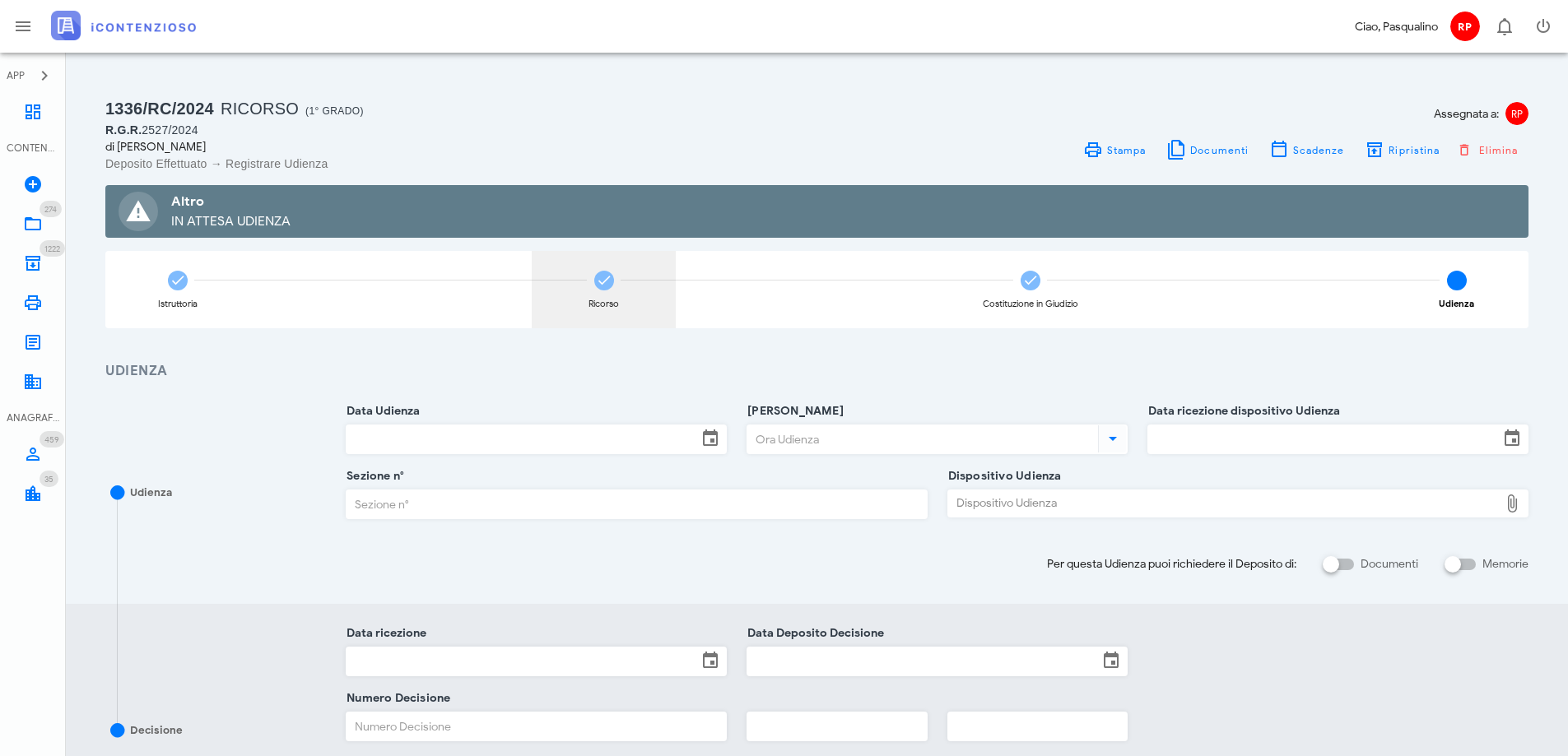
click at [594, 274] on div "Ricorso" at bounding box center [603, 289] width 144 height 77
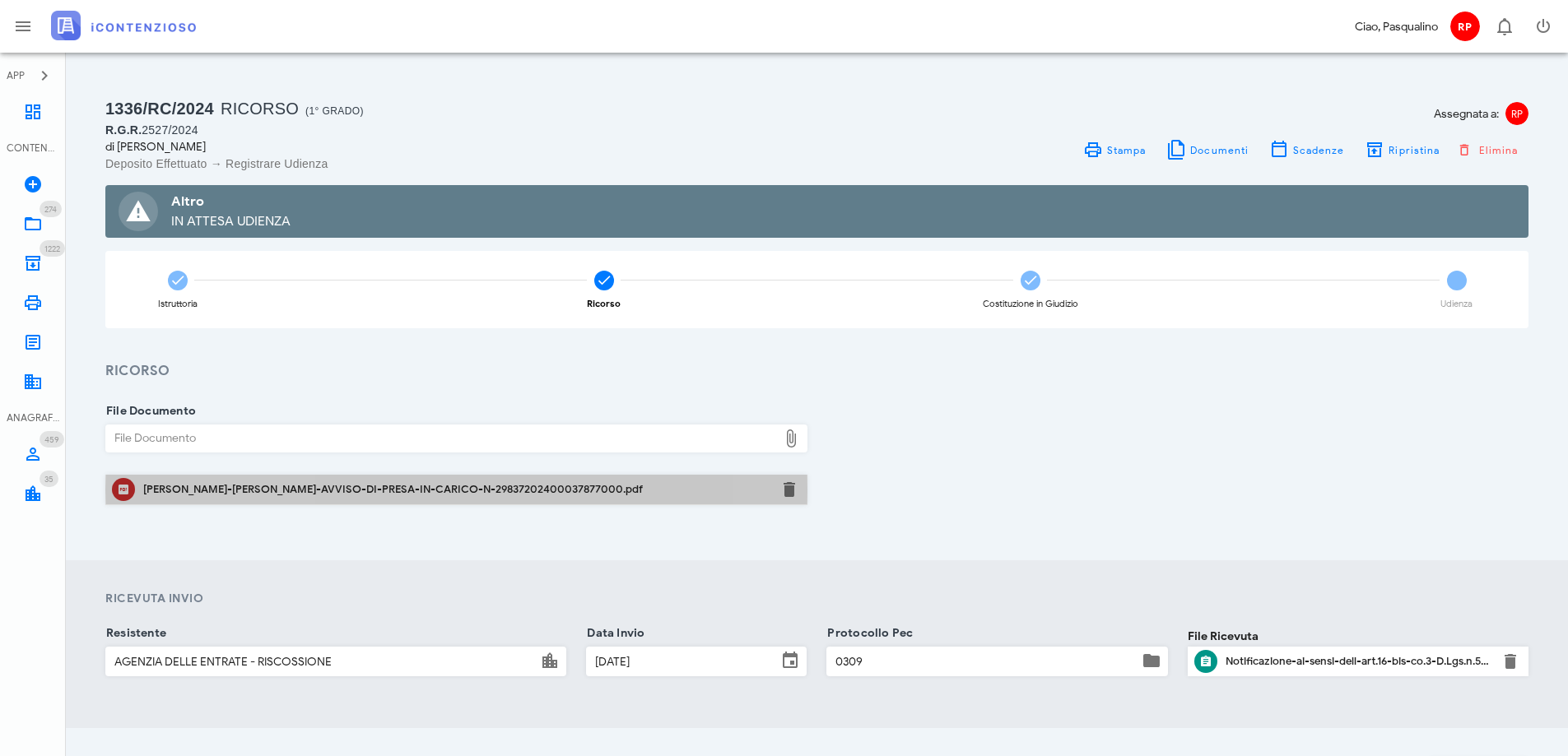
click at [359, 493] on div "[PERSON_NAME]-[PERSON_NAME]-AVVISO-DI-PRESA-IN-CARICO-N-29837202400037877000.pdf" at bounding box center [456, 489] width 626 height 14
